Goal: Navigation & Orientation: Go to known website

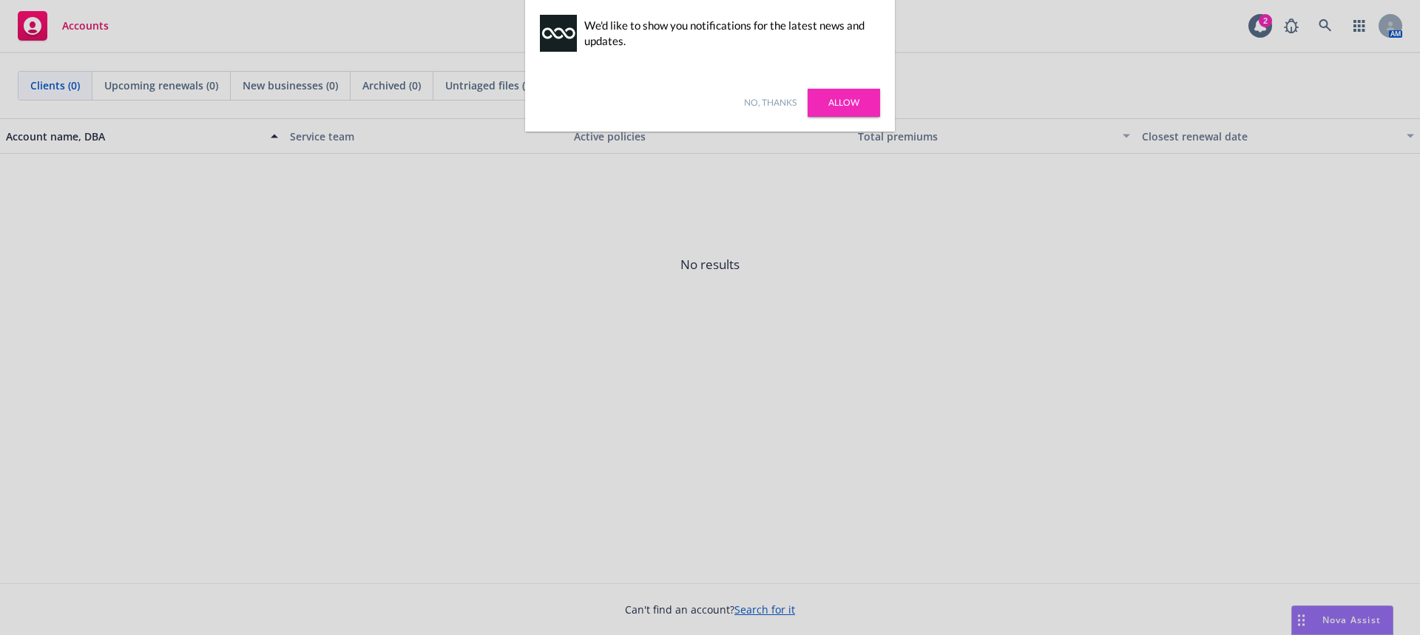
click at [822, 103] on link "Allow" at bounding box center [844, 103] width 72 height 28
